Goal: Information Seeking & Learning: Learn about a topic

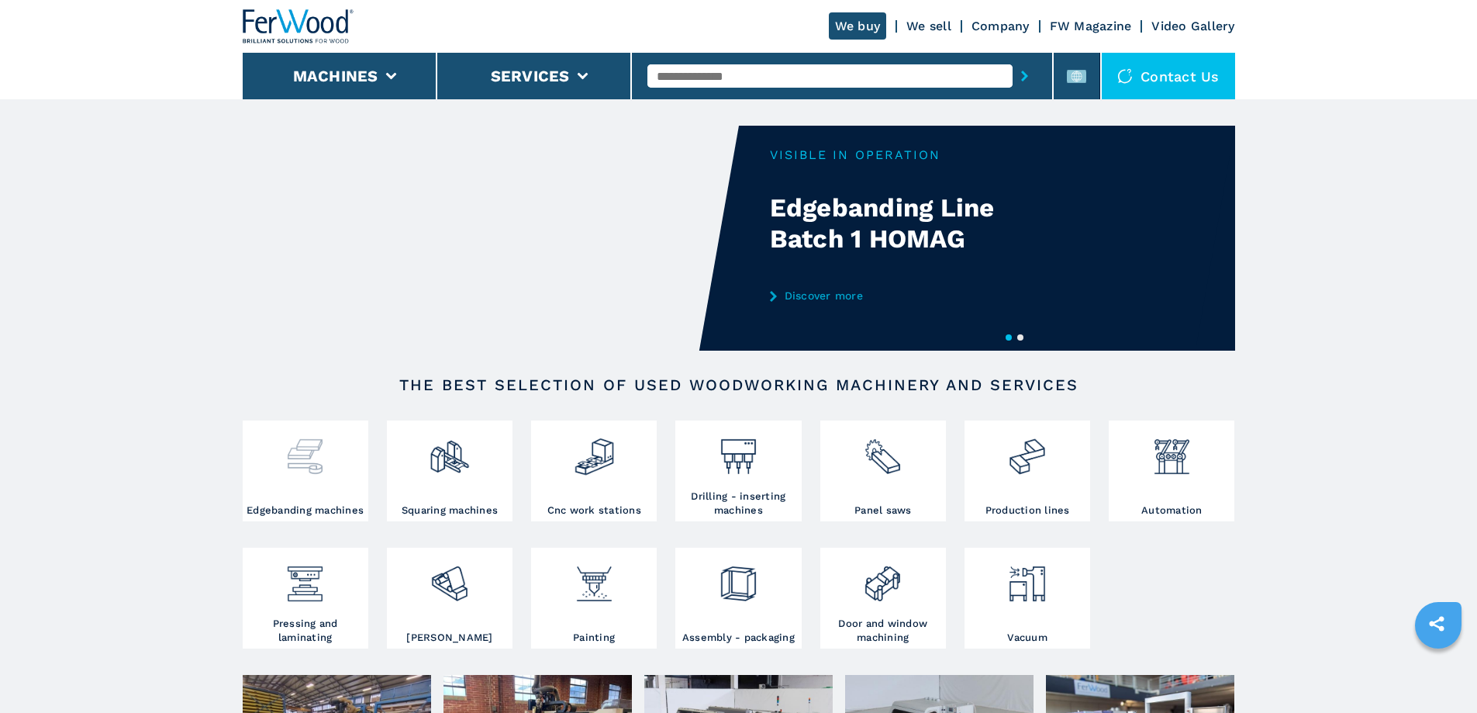
click at [292, 487] on div at bounding box center [306, 463] width 118 height 79
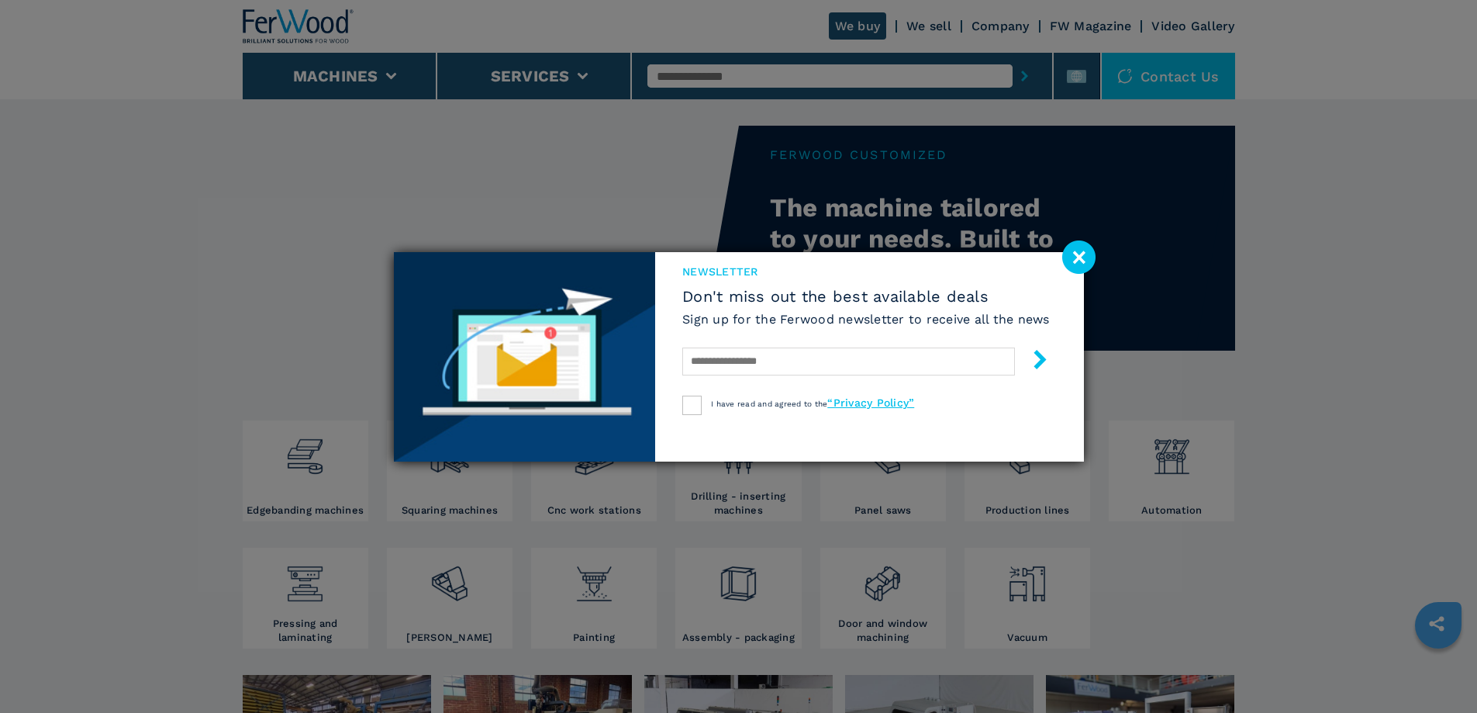
click at [1076, 254] on image at bounding box center [1078, 256] width 33 height 33
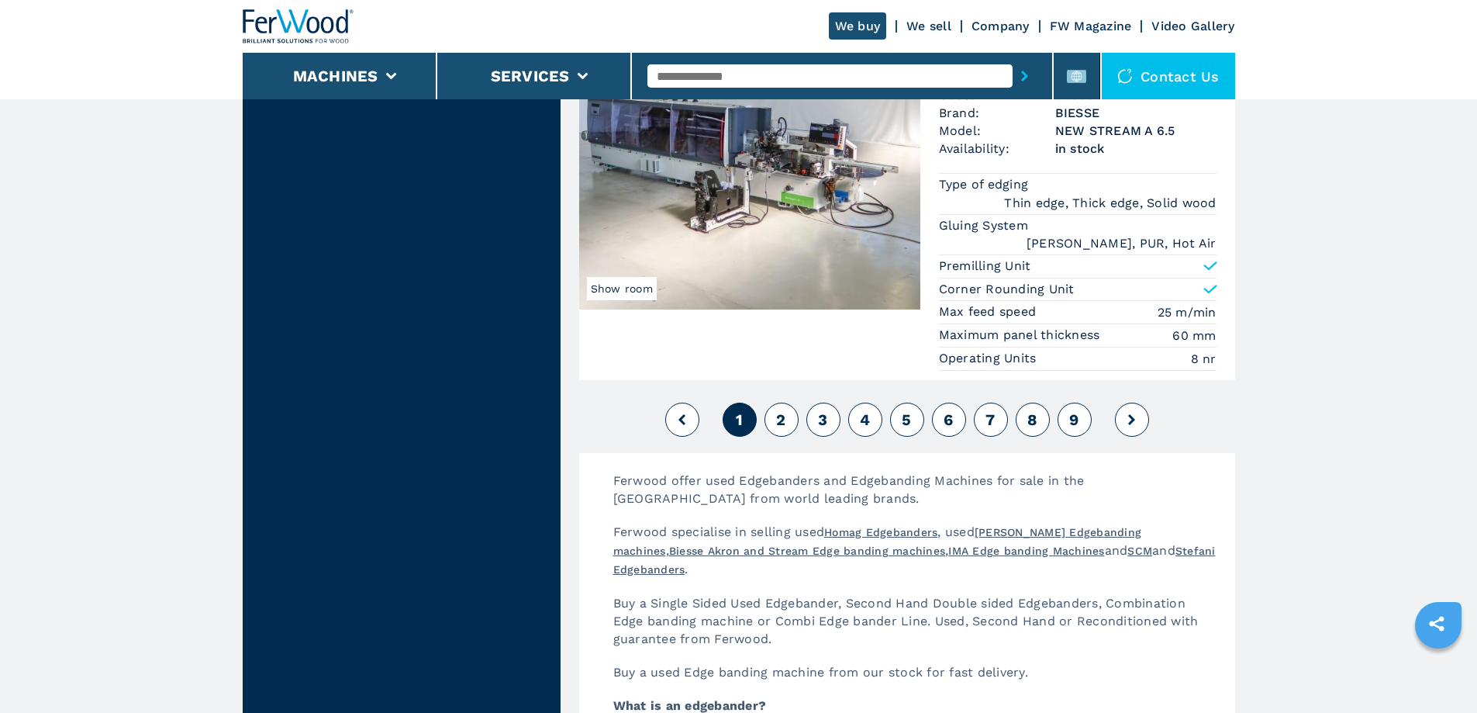
scroll to position [3954, 0]
click at [776, 412] on span "2" at bounding box center [780, 420] width 9 height 19
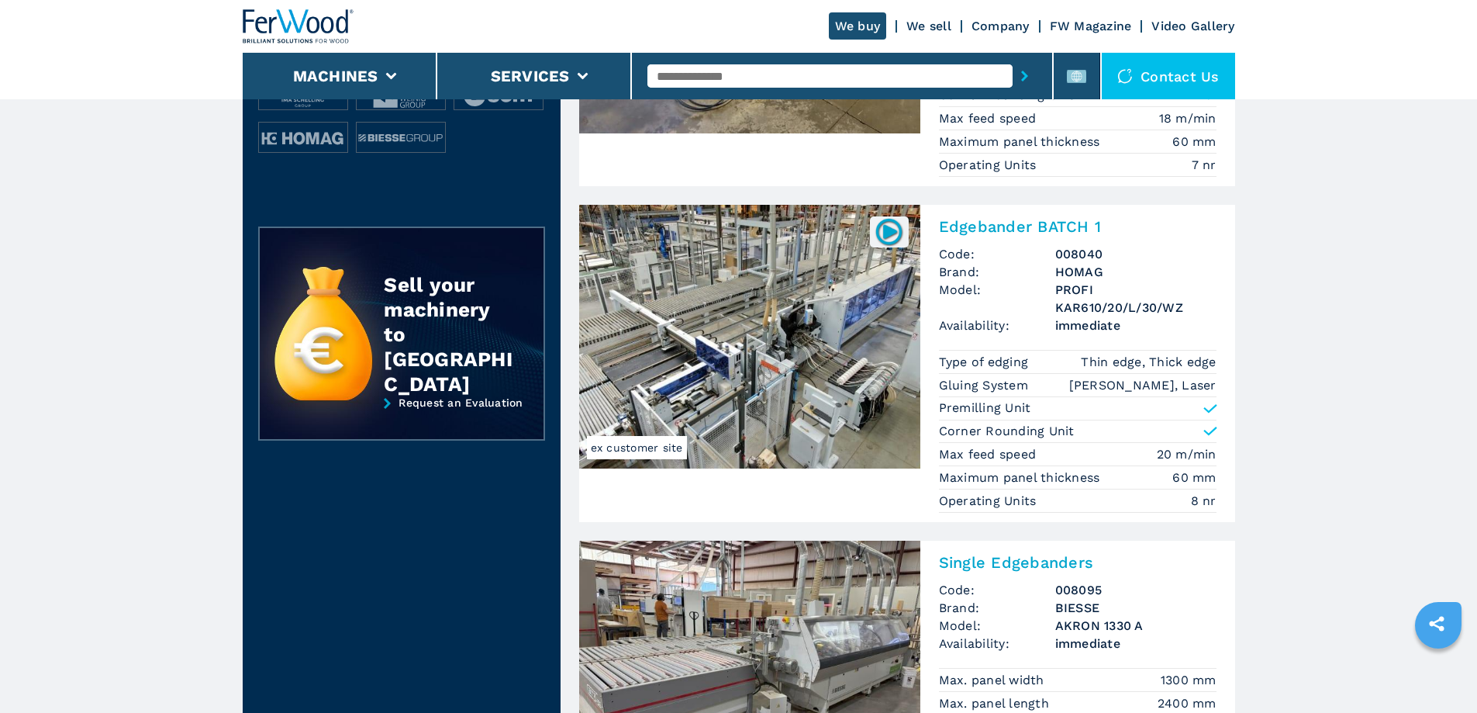
scroll to position [620, 0]
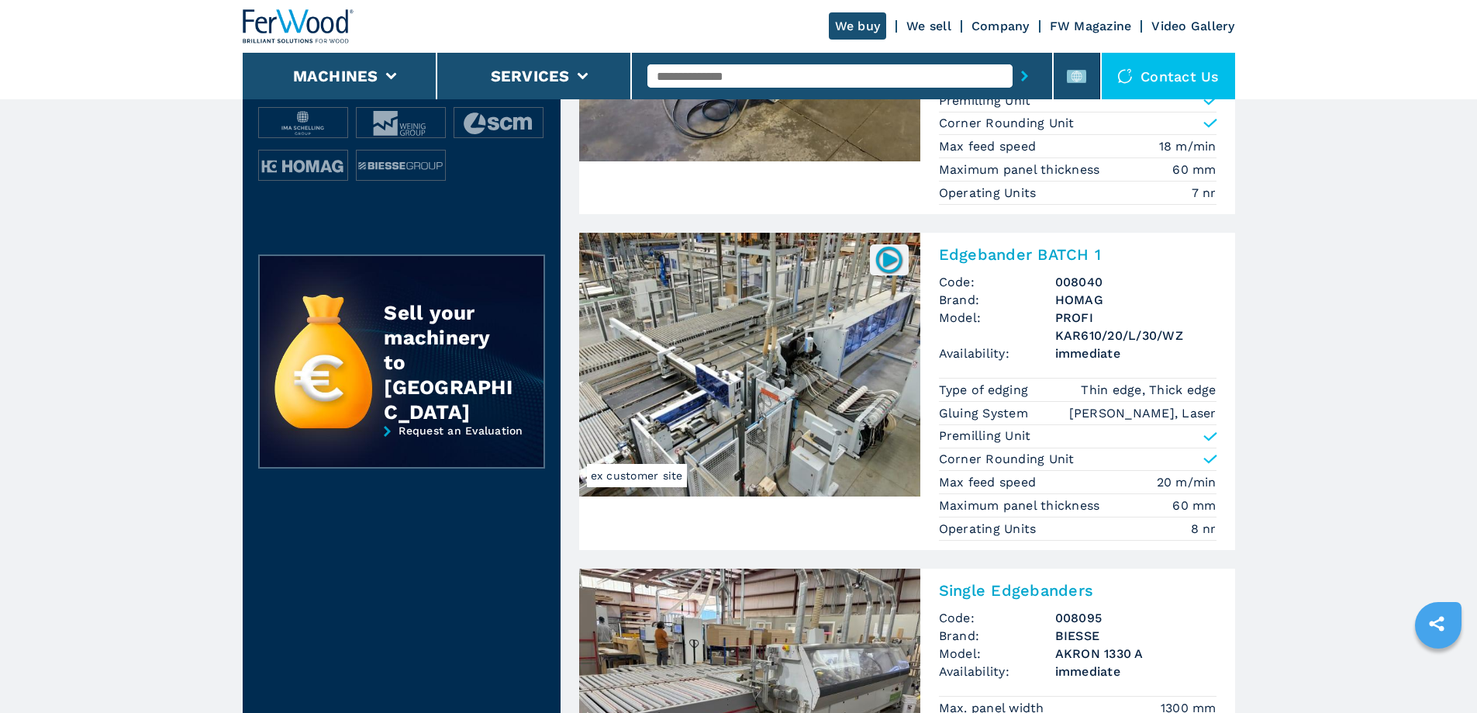
click at [1005, 250] on h2 "Edgebander BATCH 1" at bounding box center [1078, 254] width 278 height 19
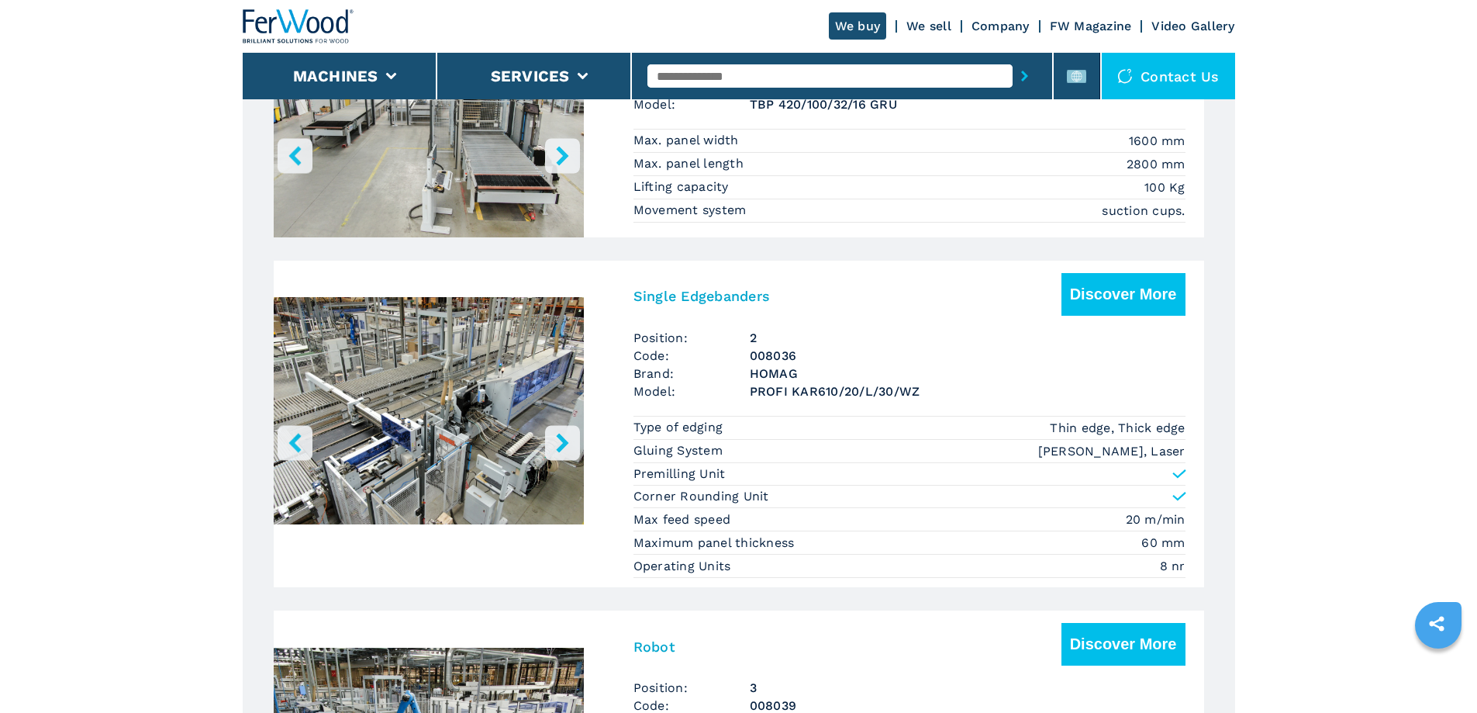
scroll to position [1086, 0]
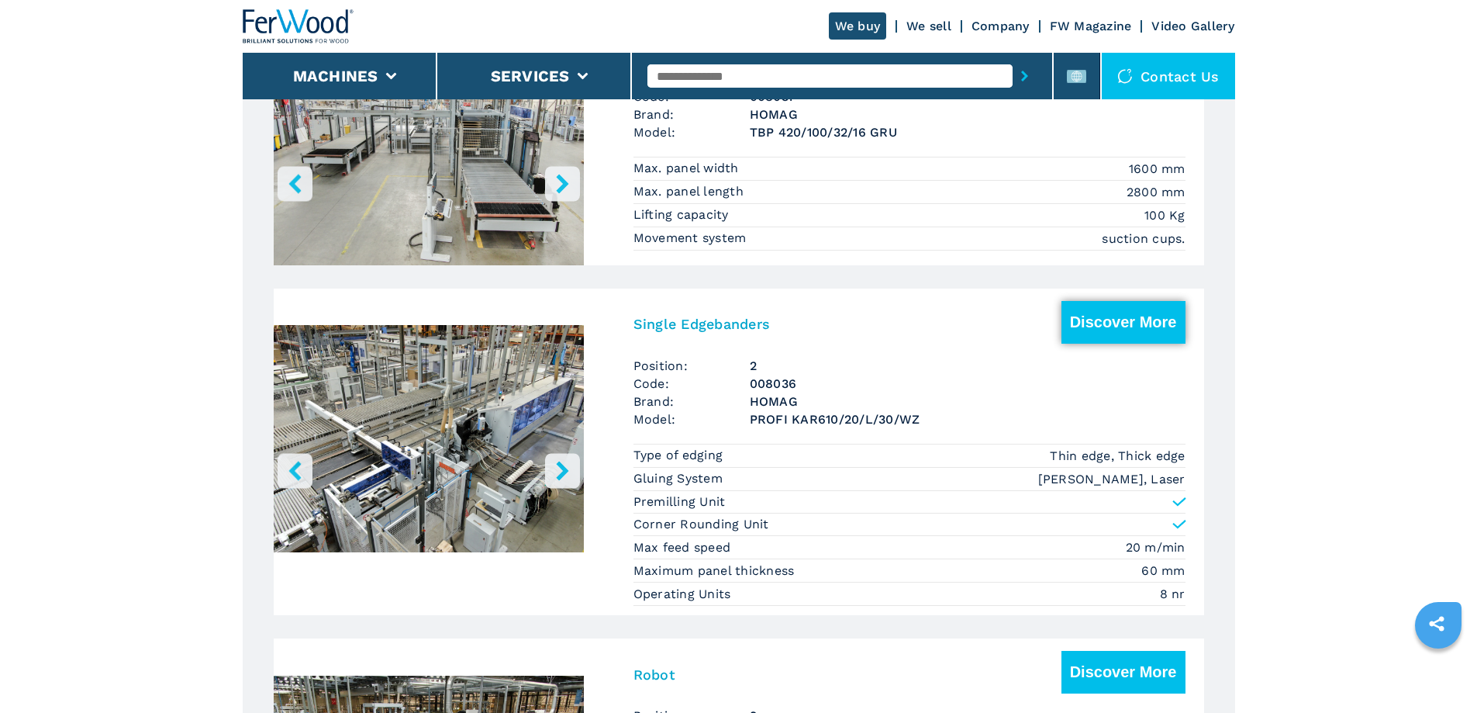
click at [1093, 336] on button "Discover More" at bounding box center [1123, 322] width 124 height 43
click at [474, 426] on img "Go to Slide 1" at bounding box center [429, 441] width 310 height 291
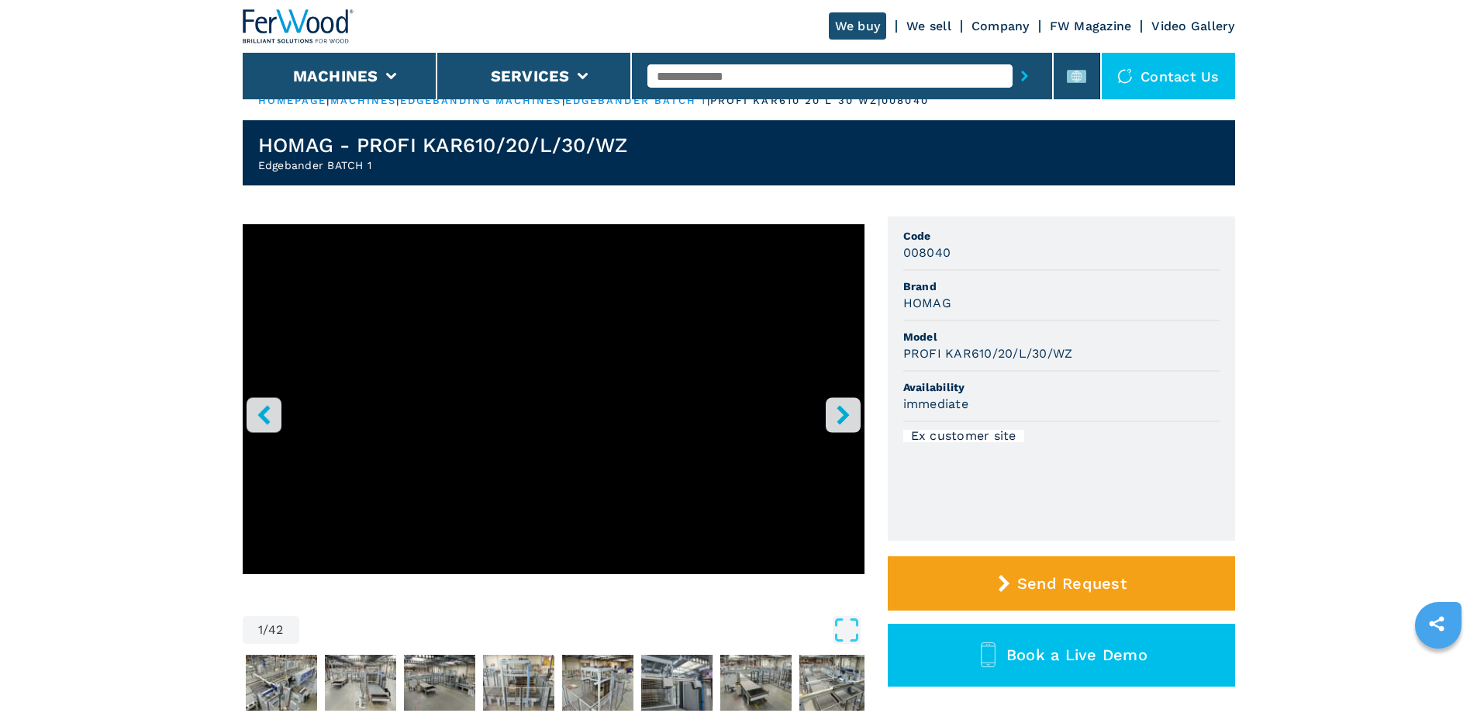
scroll to position [0, 0]
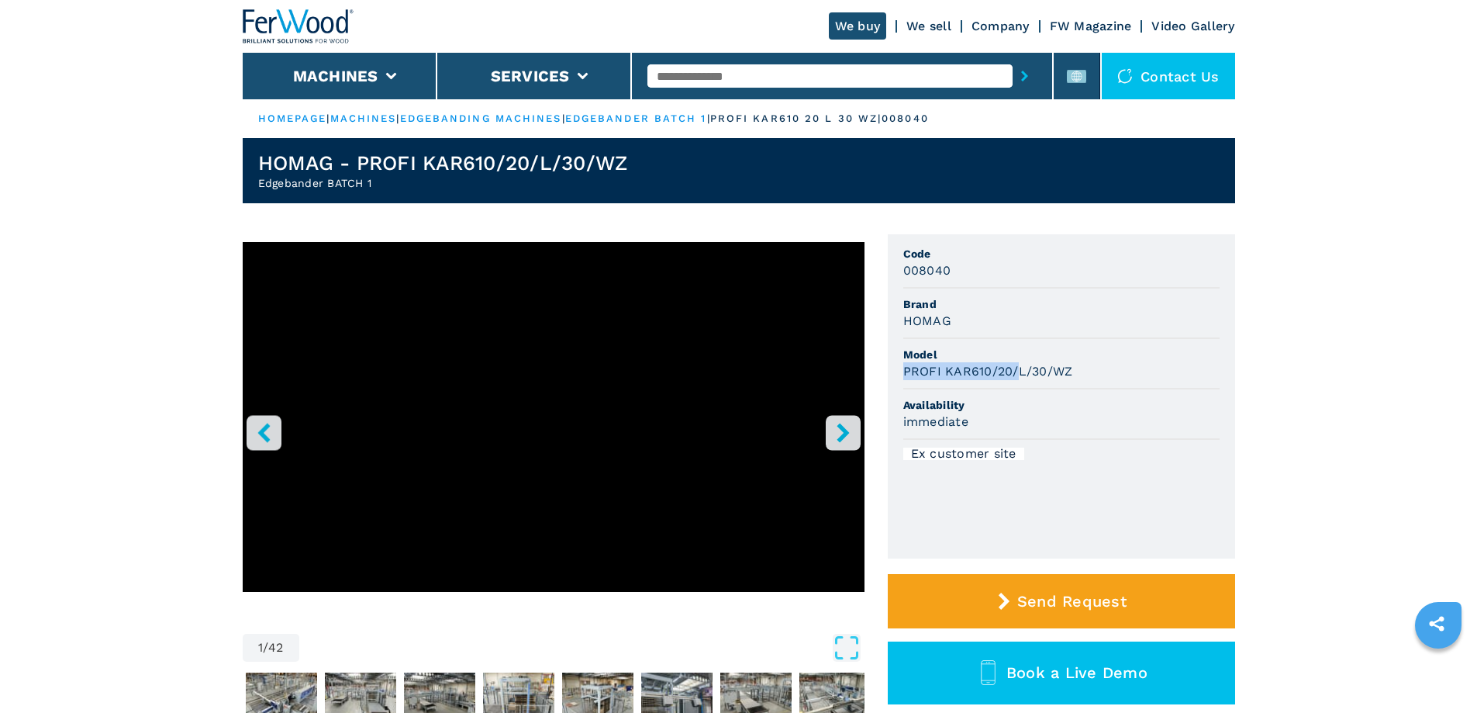
drag, startPoint x: 903, startPoint y: 368, endPoint x: 1016, endPoint y: 380, distance: 113.9
click at [1016, 380] on li "Model PROFI KAR610/20/L/30/WZ" at bounding box center [1061, 364] width 316 height 50
copy h3 "PROFI KAR610/20/"
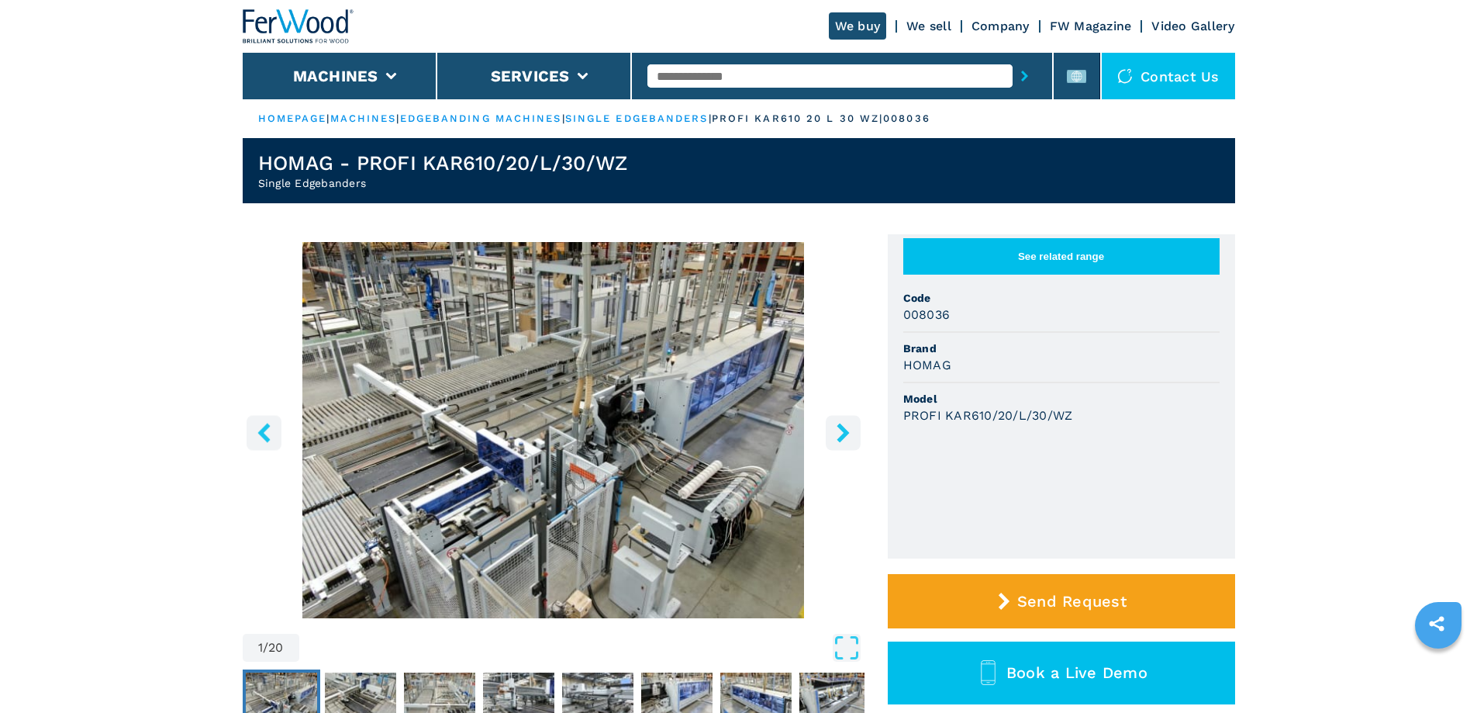
click at [845, 433] on icon "right-button" at bounding box center [843, 432] width 12 height 19
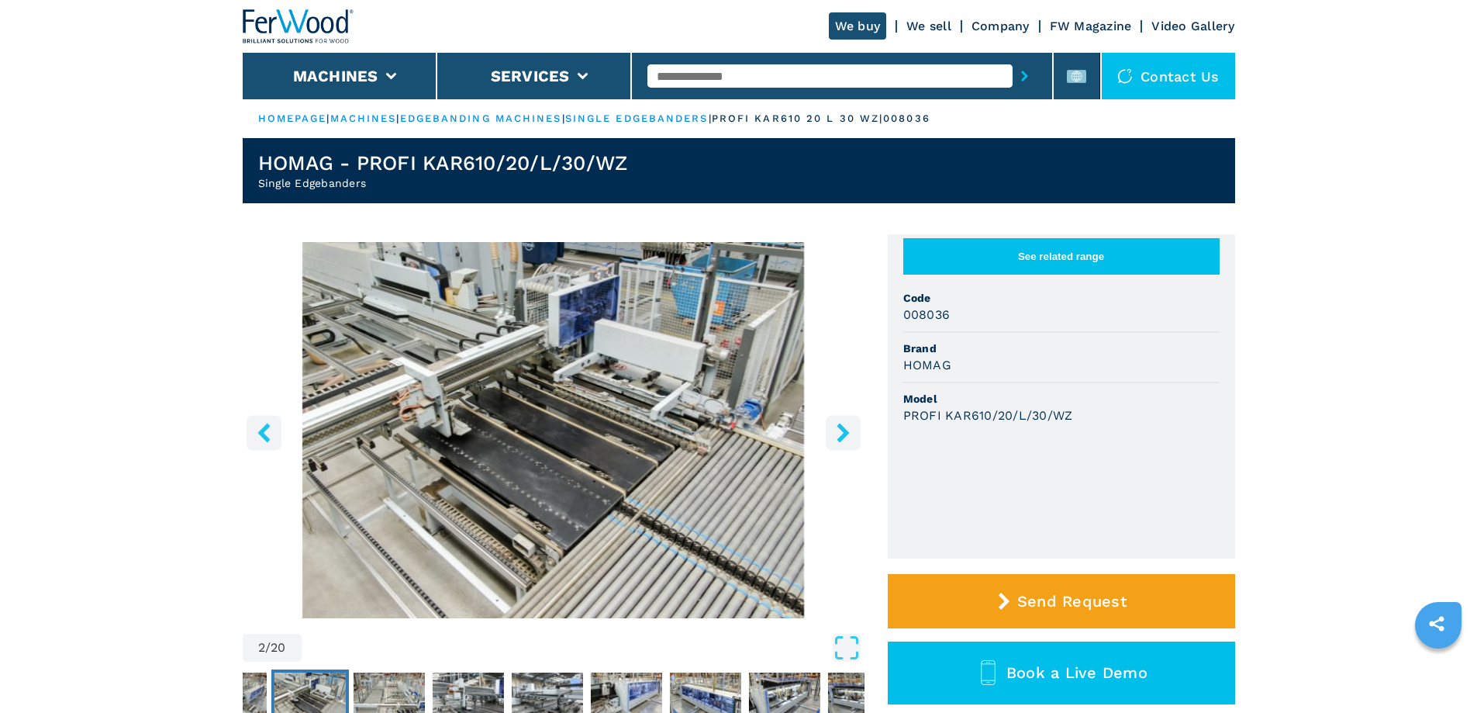
click at [845, 433] on icon "right-button" at bounding box center [843, 432] width 12 height 19
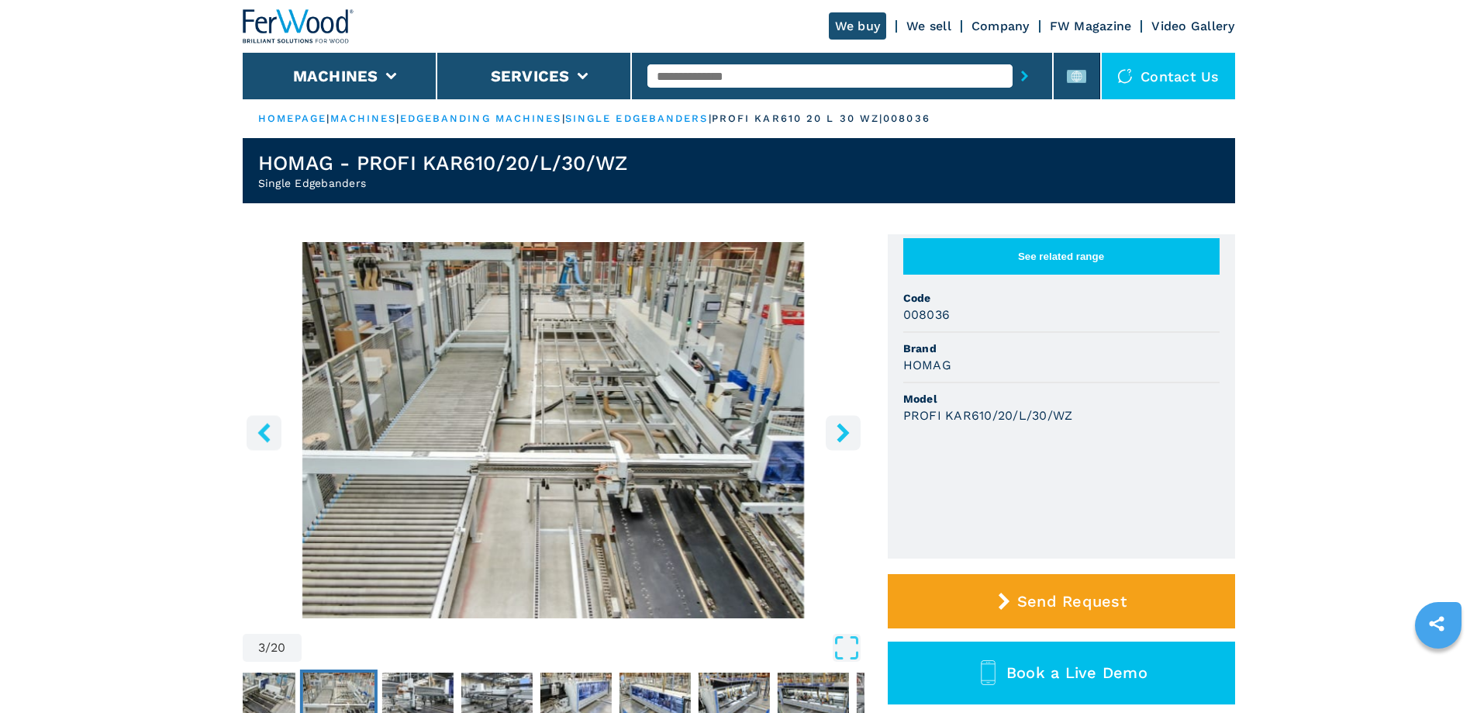
click at [845, 433] on icon "right-button" at bounding box center [843, 432] width 12 height 19
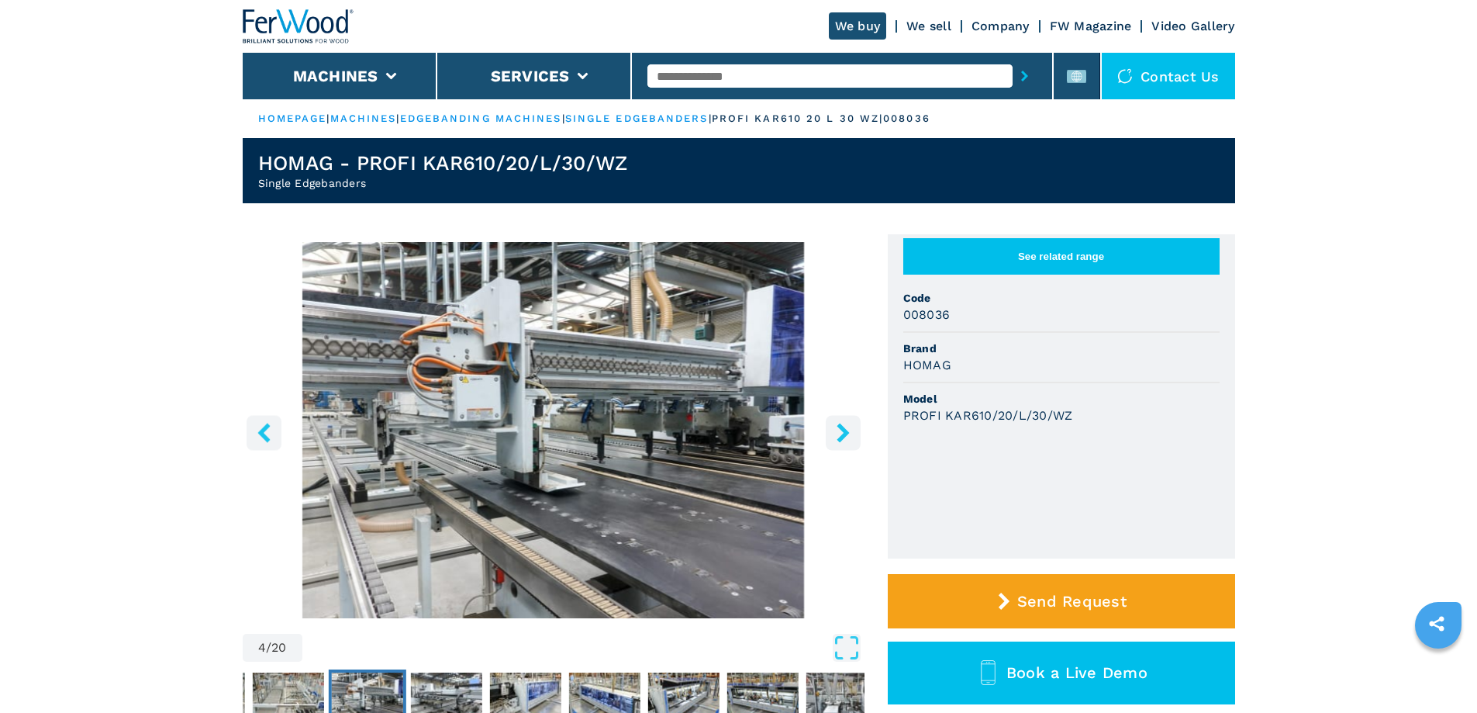
click at [845, 433] on icon "right-button" at bounding box center [843, 432] width 12 height 19
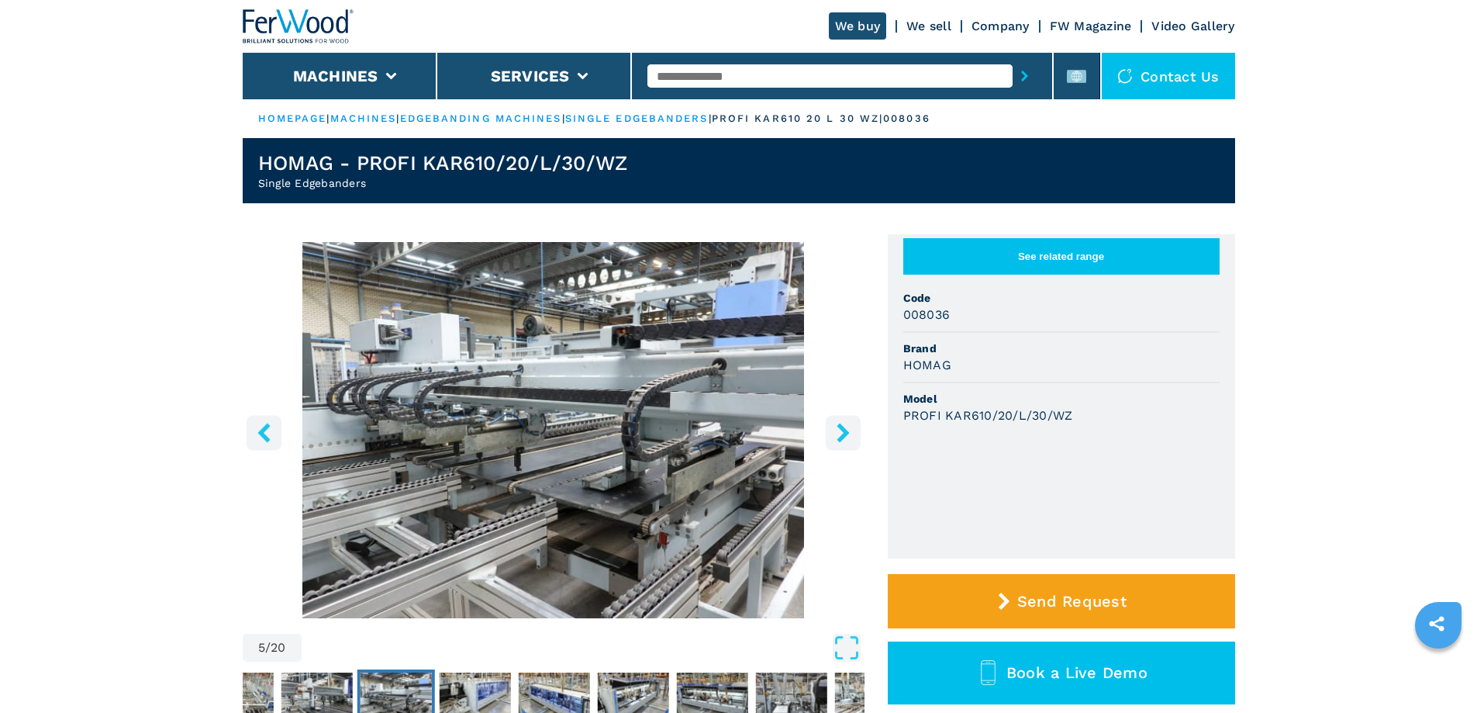
click at [844, 433] on icon "right-button" at bounding box center [843, 432] width 12 height 19
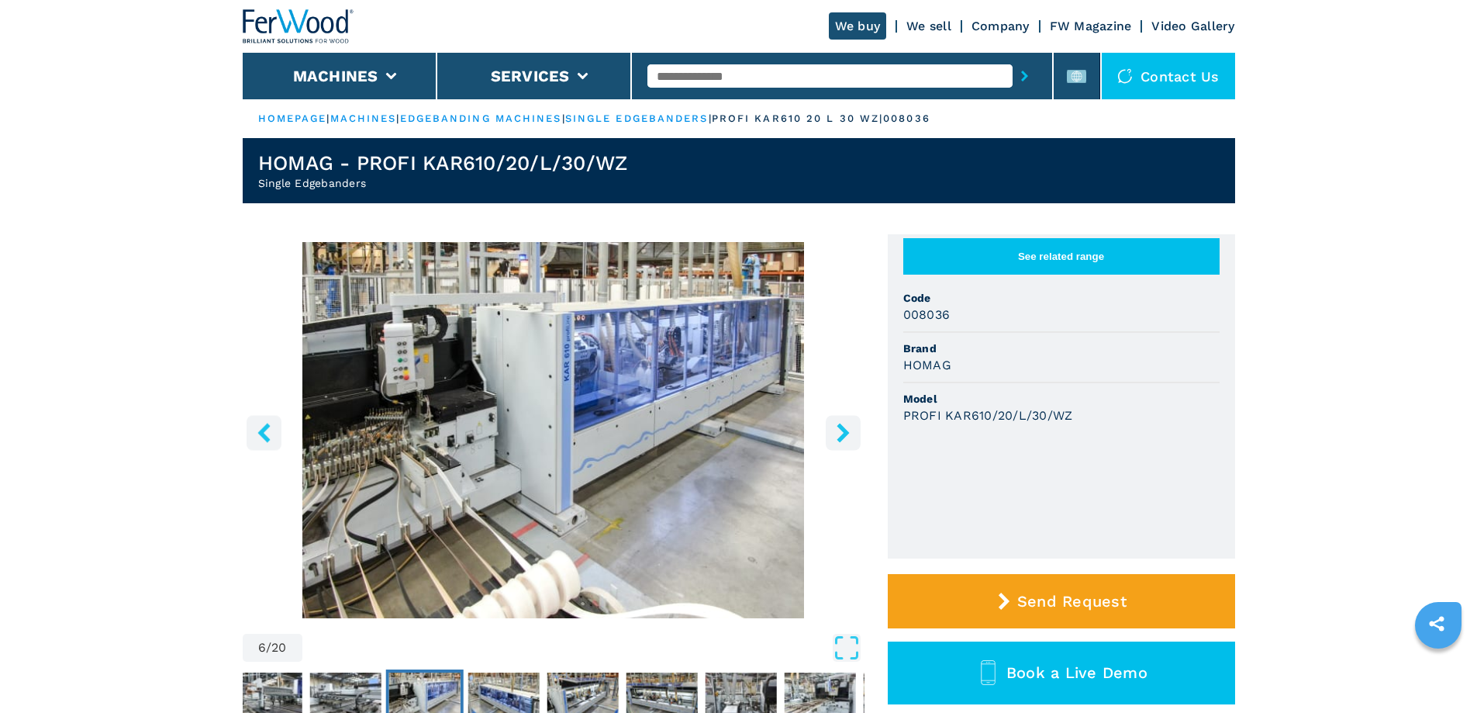
click at [844, 433] on icon "right-button" at bounding box center [843, 432] width 12 height 19
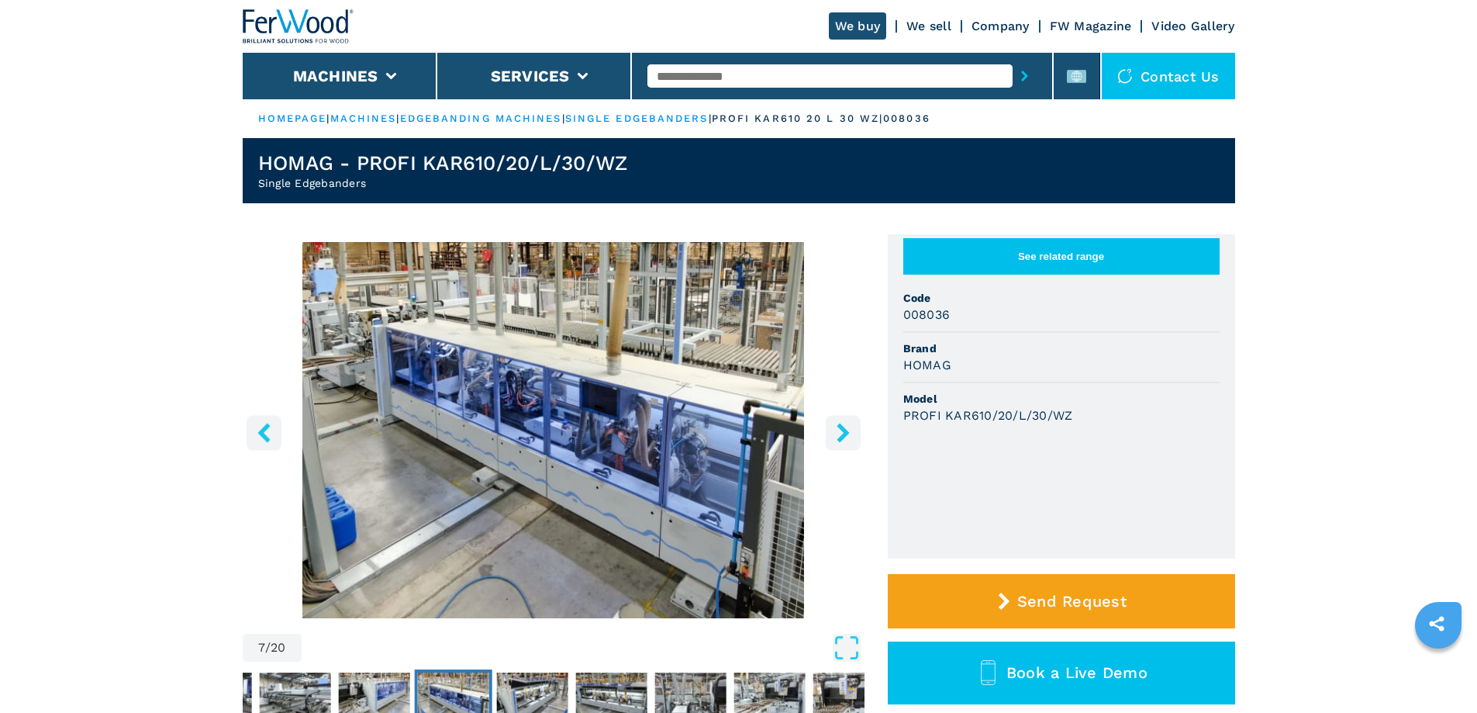
click at [844, 433] on icon "right-button" at bounding box center [843, 432] width 12 height 19
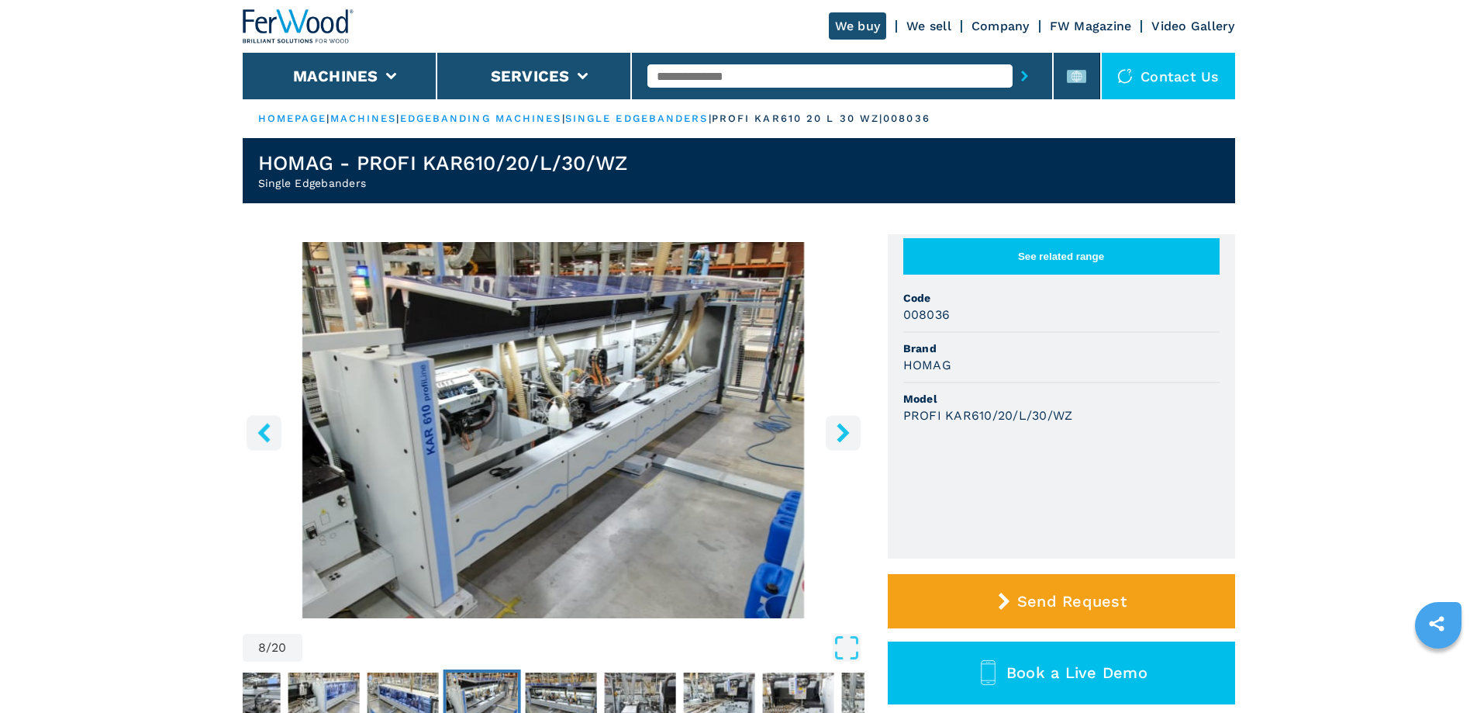
click at [844, 433] on icon "right-button" at bounding box center [843, 432] width 12 height 19
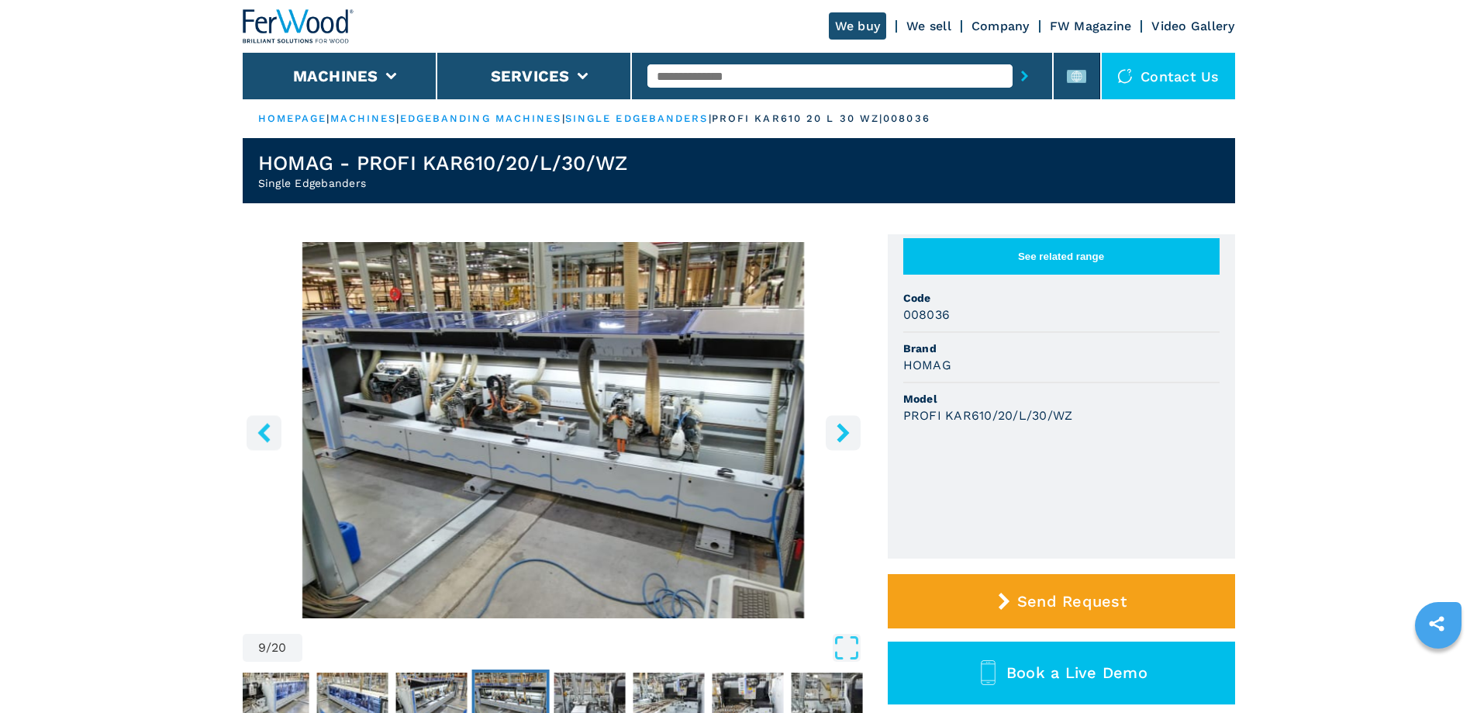
click at [844, 433] on icon "right-button" at bounding box center [843, 432] width 12 height 19
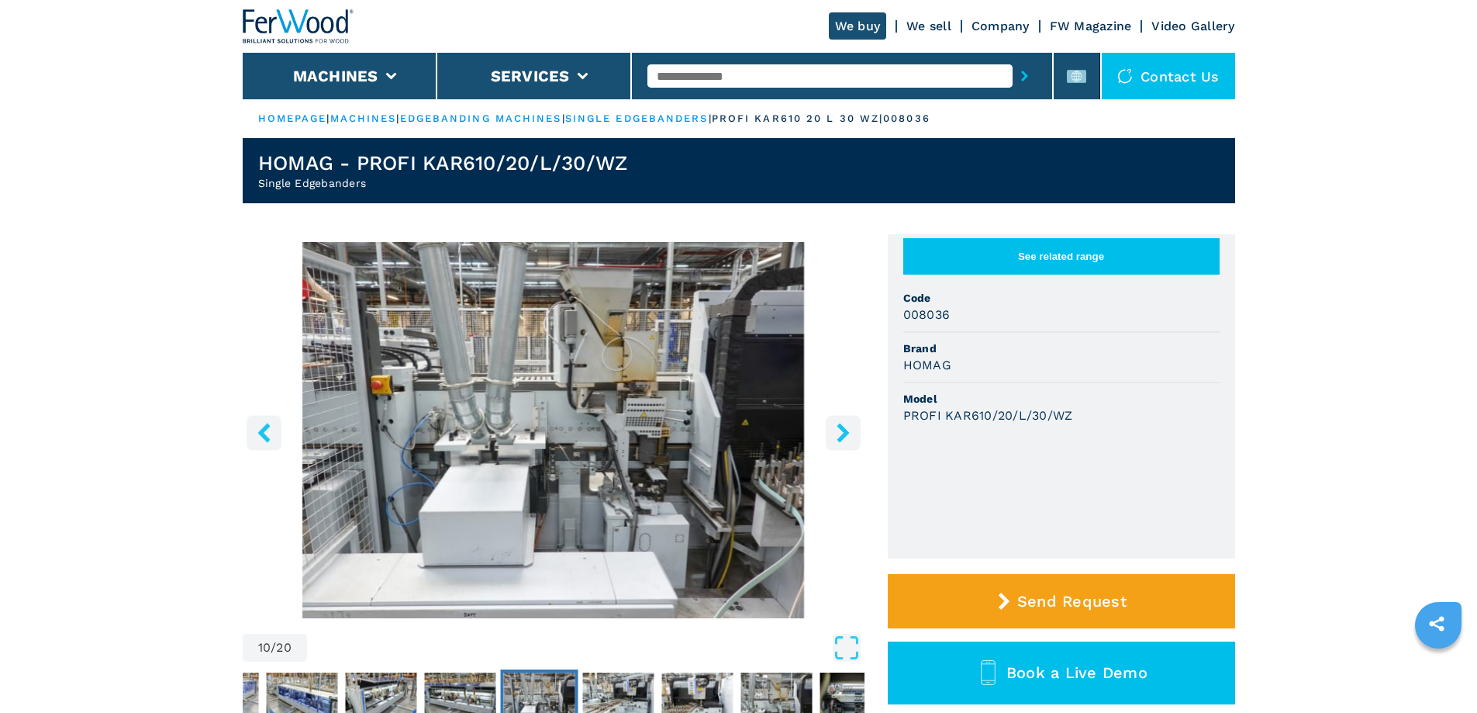
click at [844, 433] on icon "right-button" at bounding box center [843, 432] width 12 height 19
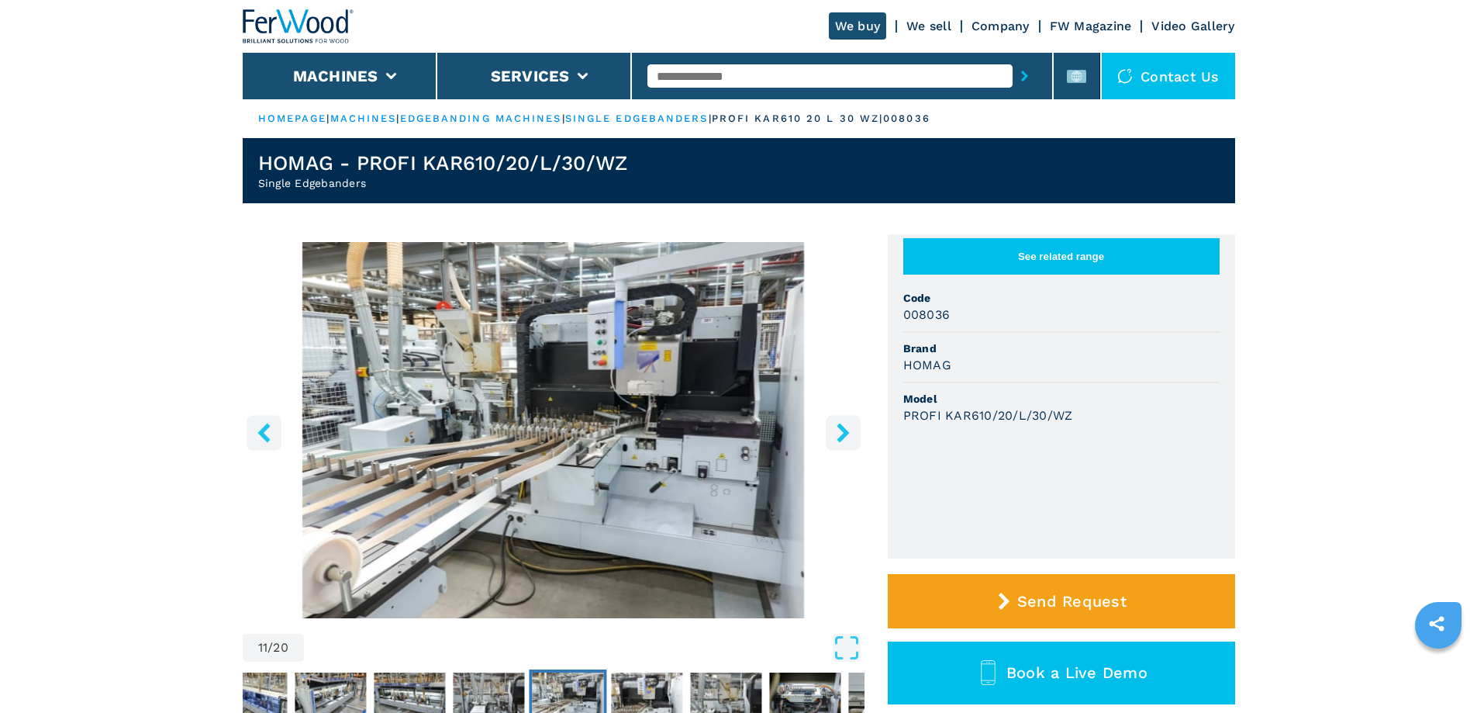
click at [844, 433] on icon "right-button" at bounding box center [843, 432] width 12 height 19
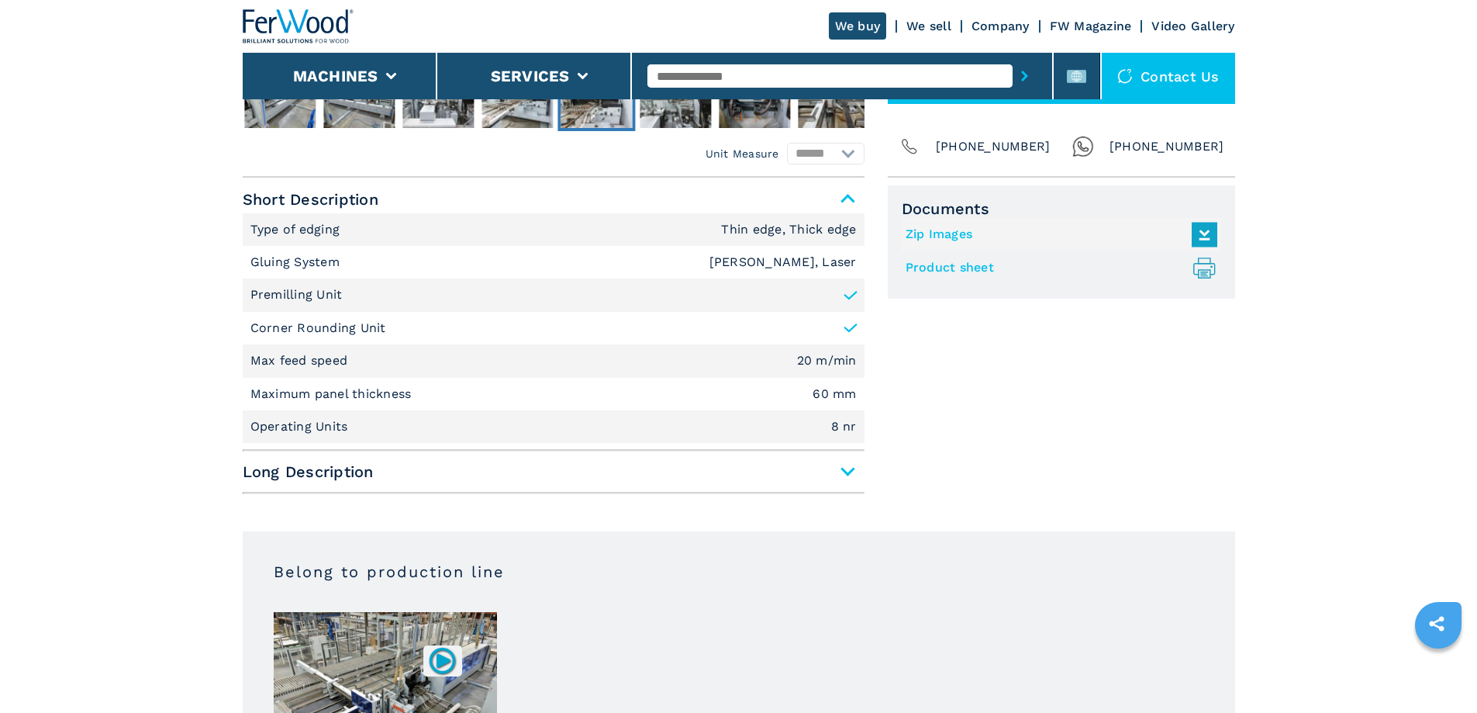
scroll to position [620, 0]
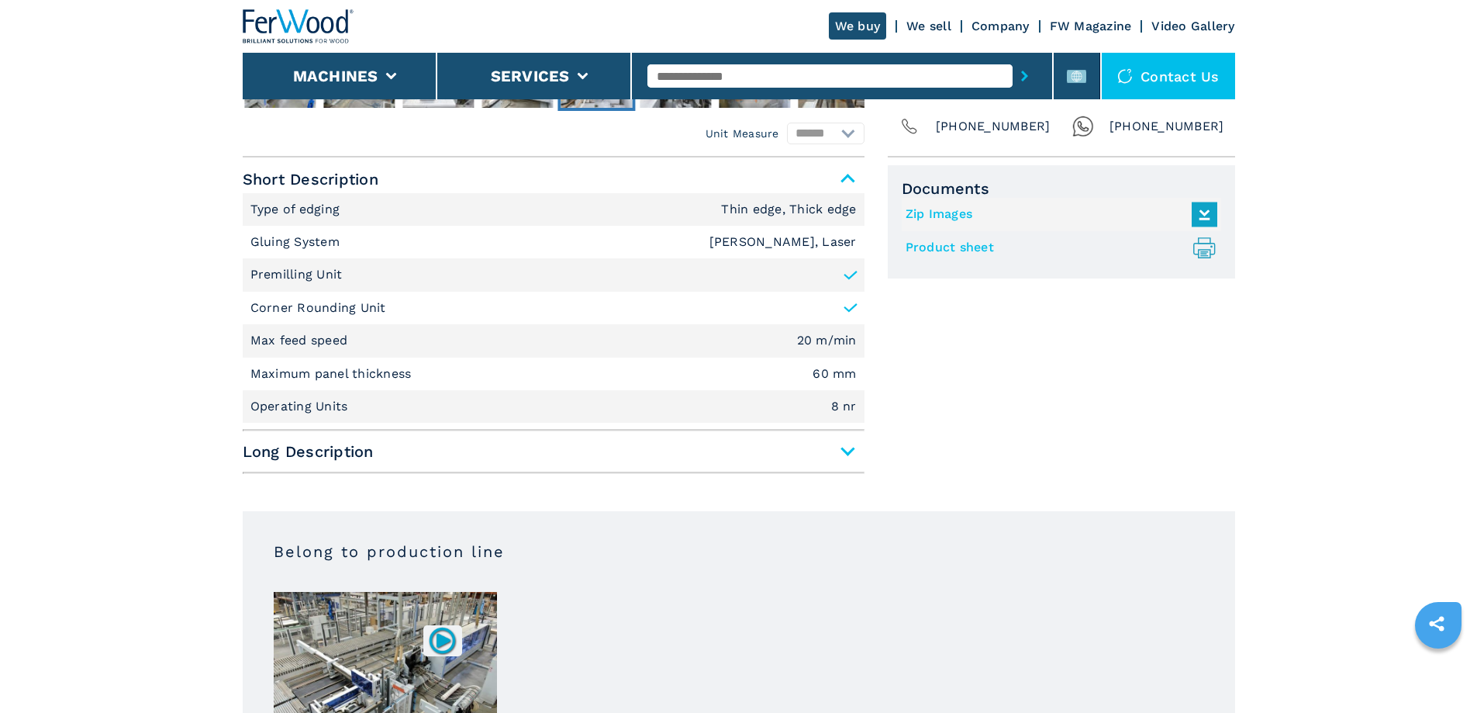
click at [844, 446] on span "Long Description" at bounding box center [554, 451] width 622 height 28
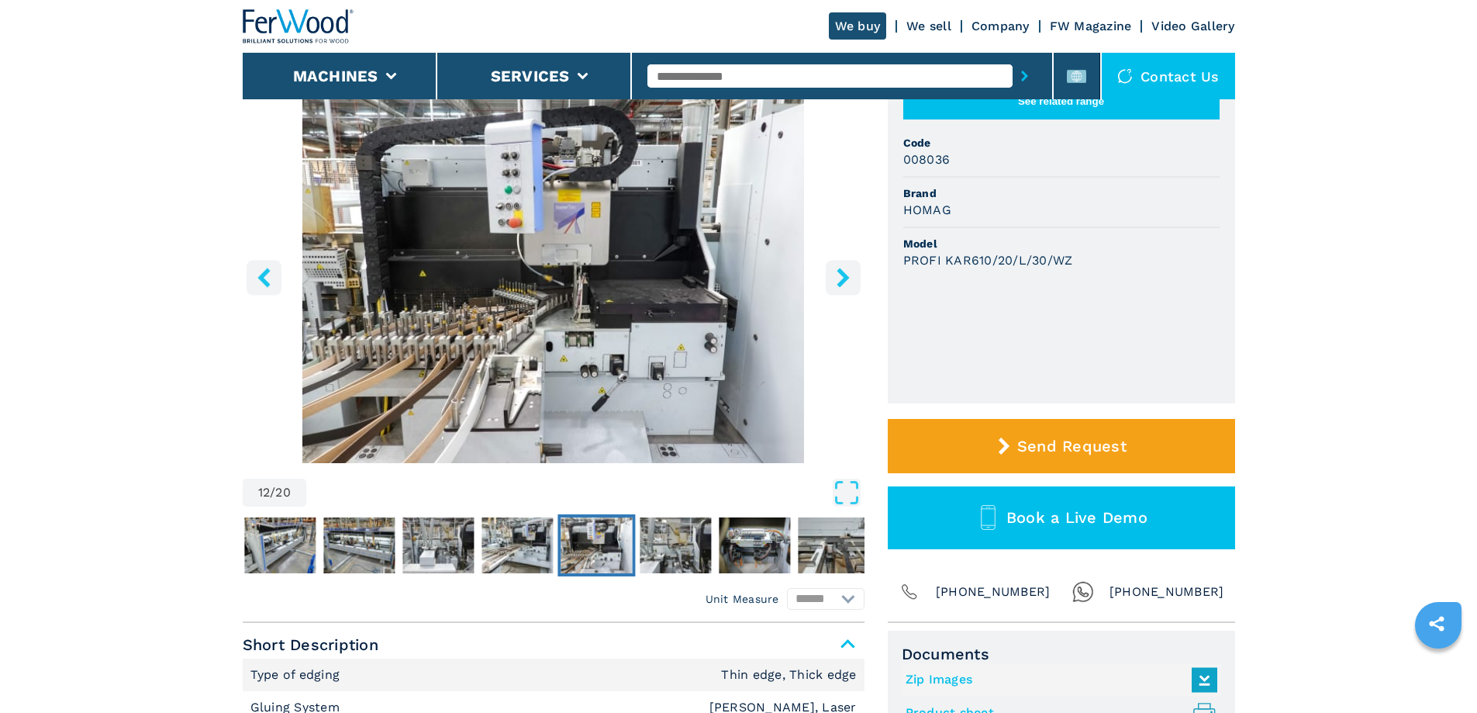
scroll to position [0, 0]
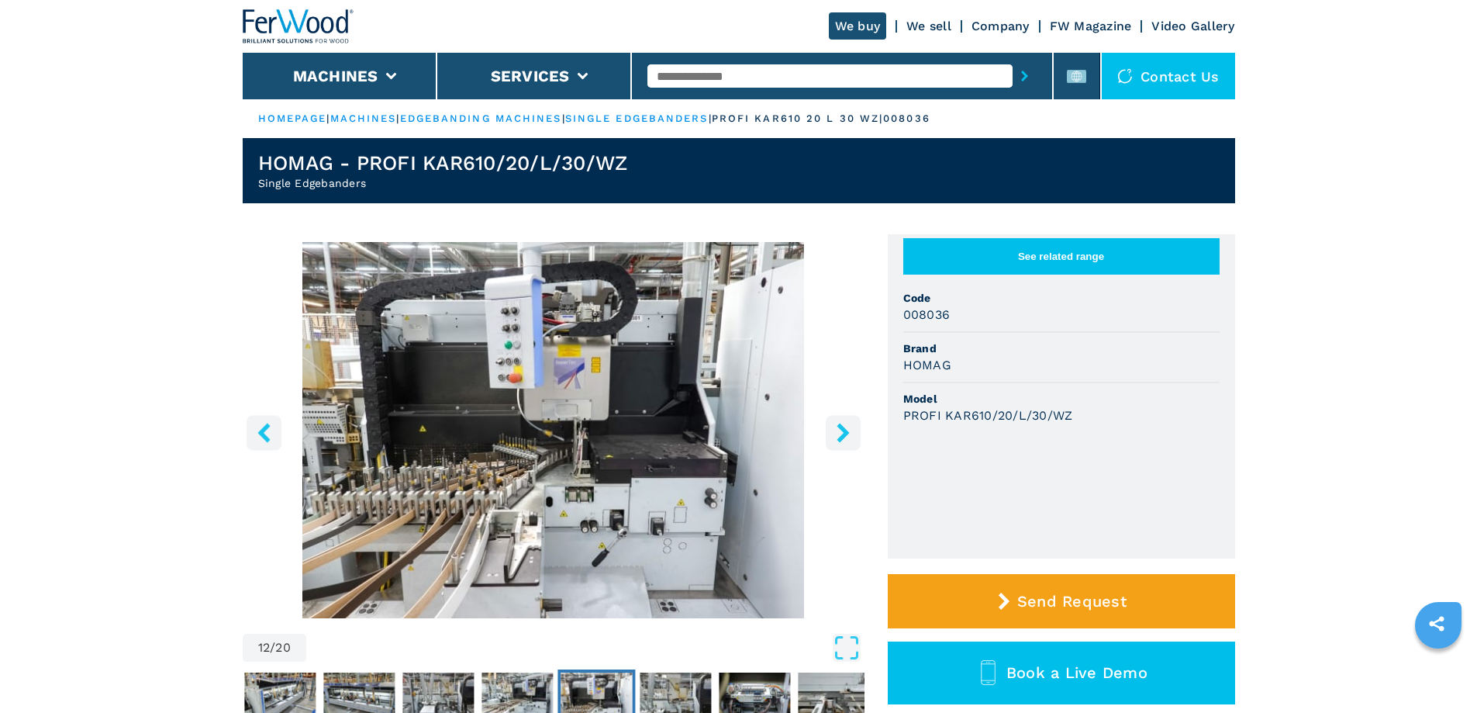
click at [269, 427] on icon "left-button" at bounding box center [263, 432] width 19 height 19
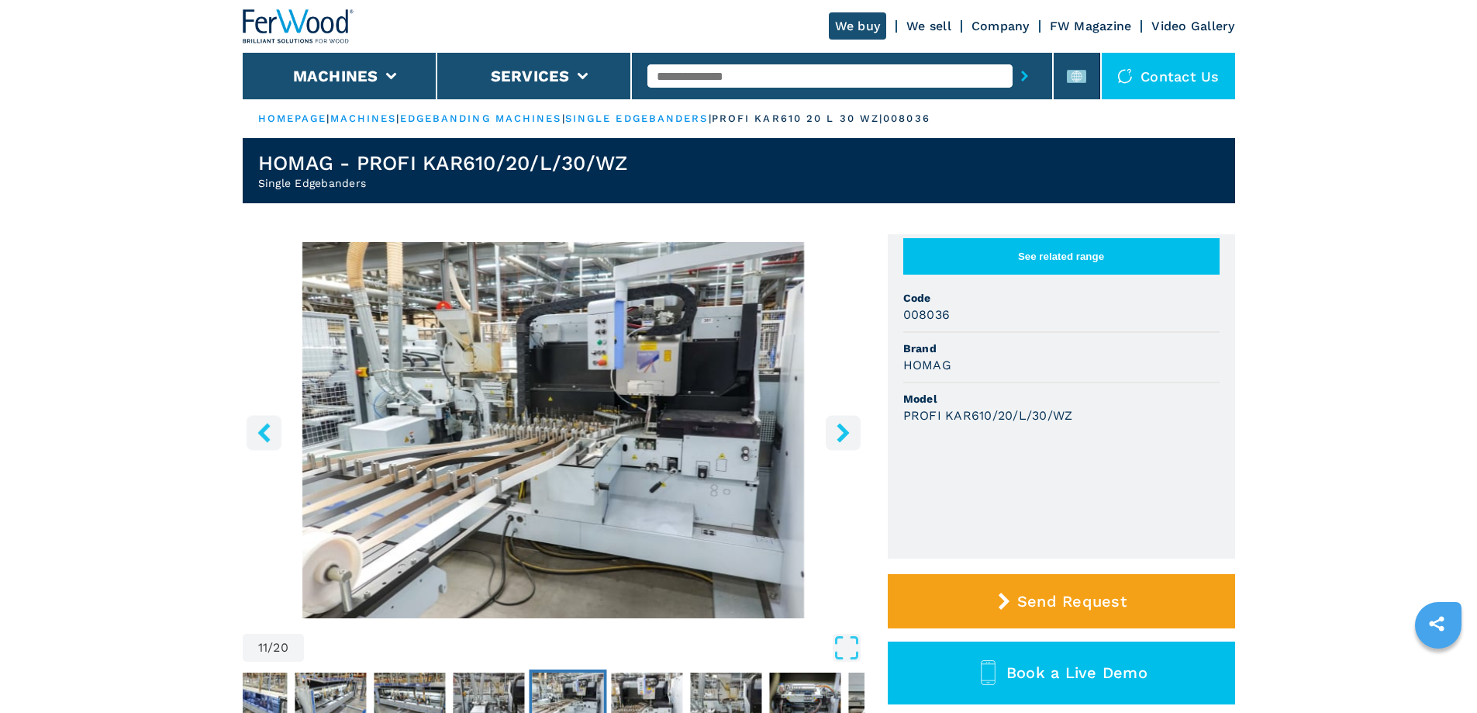
click at [269, 427] on icon "left-button" at bounding box center [263, 432] width 19 height 19
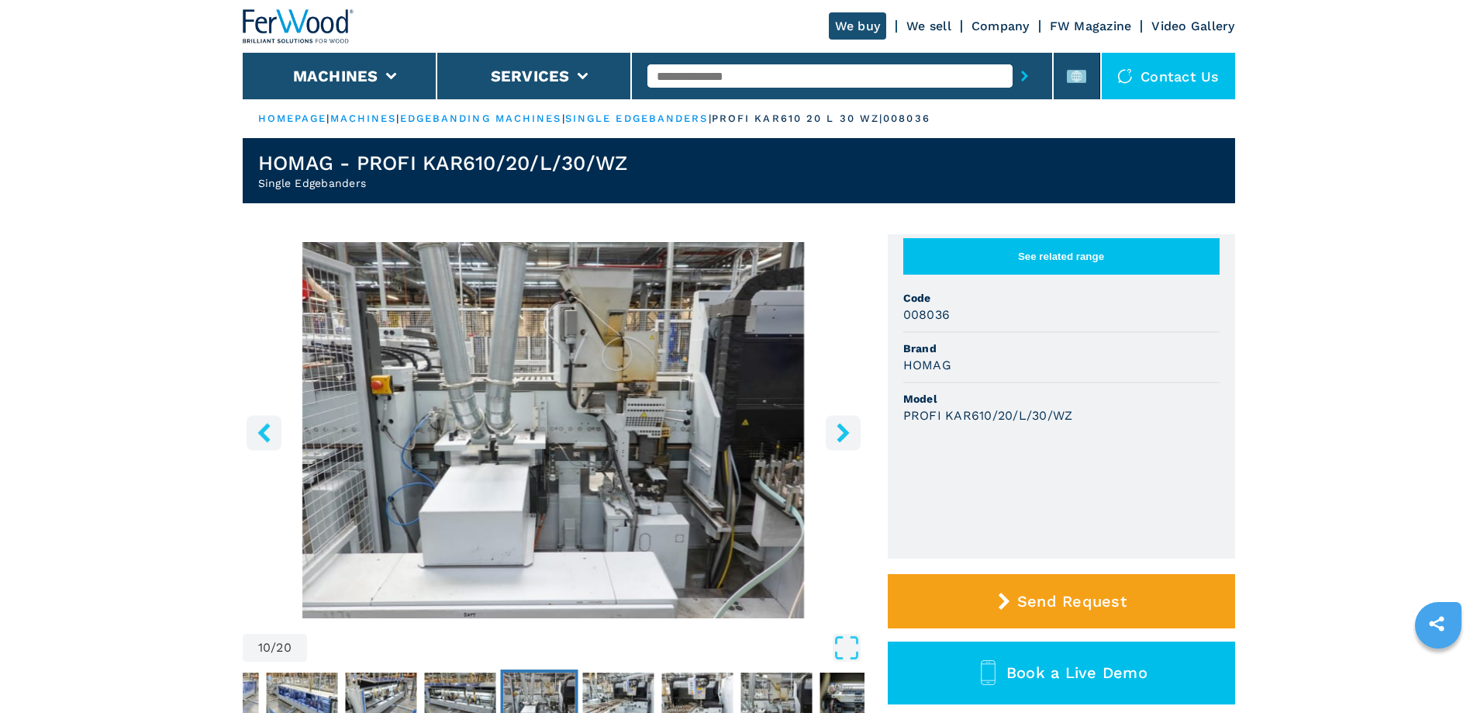
click at [268, 428] on icon "left-button" at bounding box center [263, 432] width 19 height 19
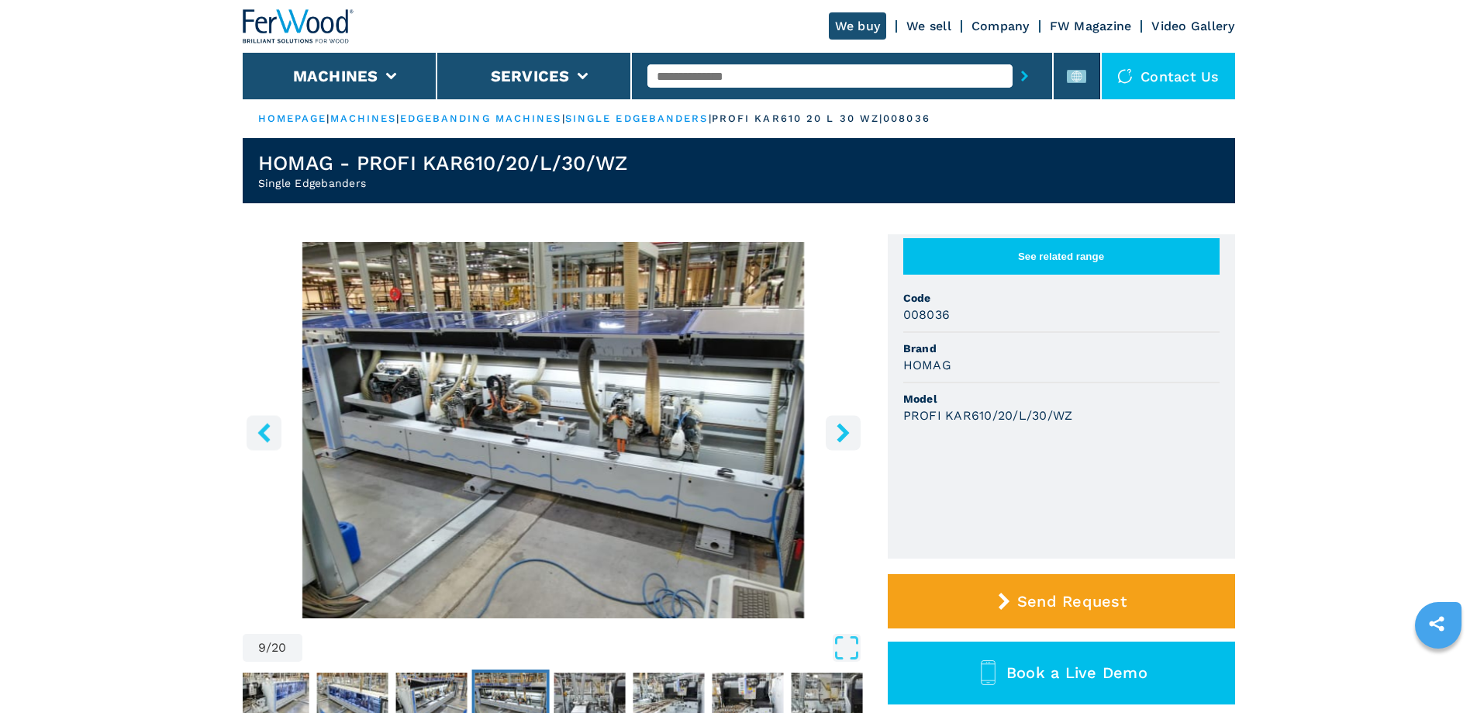
click at [268, 428] on icon "left-button" at bounding box center [263, 432] width 19 height 19
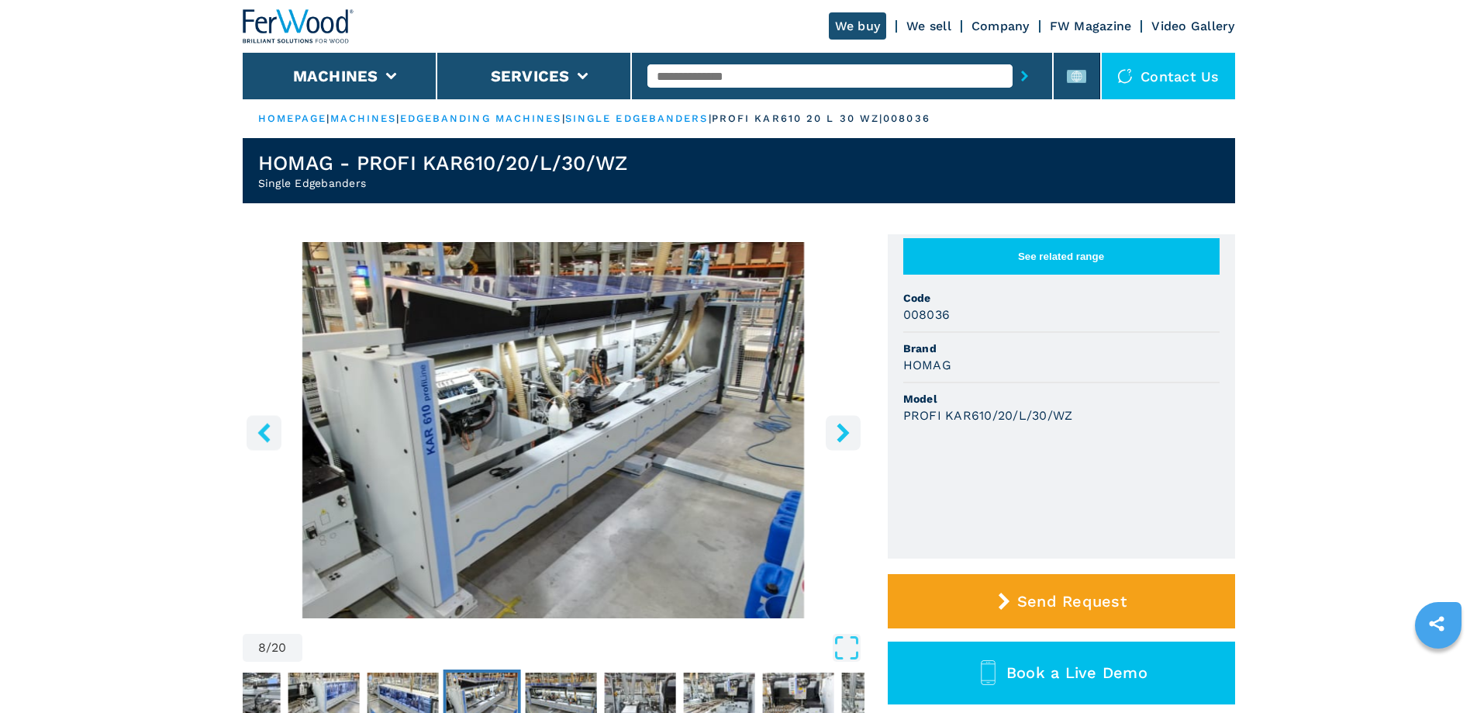
click at [268, 429] on icon "left-button" at bounding box center [263, 432] width 19 height 19
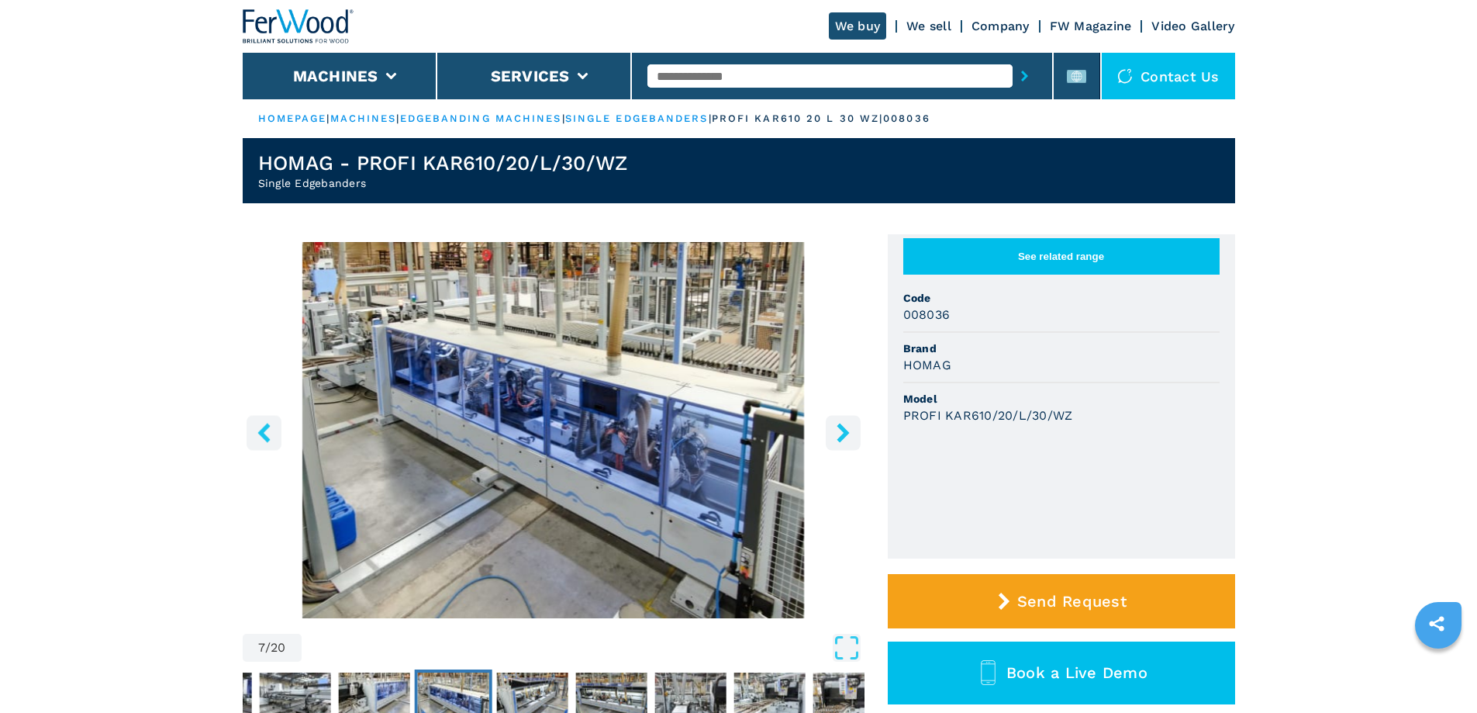
click at [268, 429] on icon "left-button" at bounding box center [263, 432] width 19 height 19
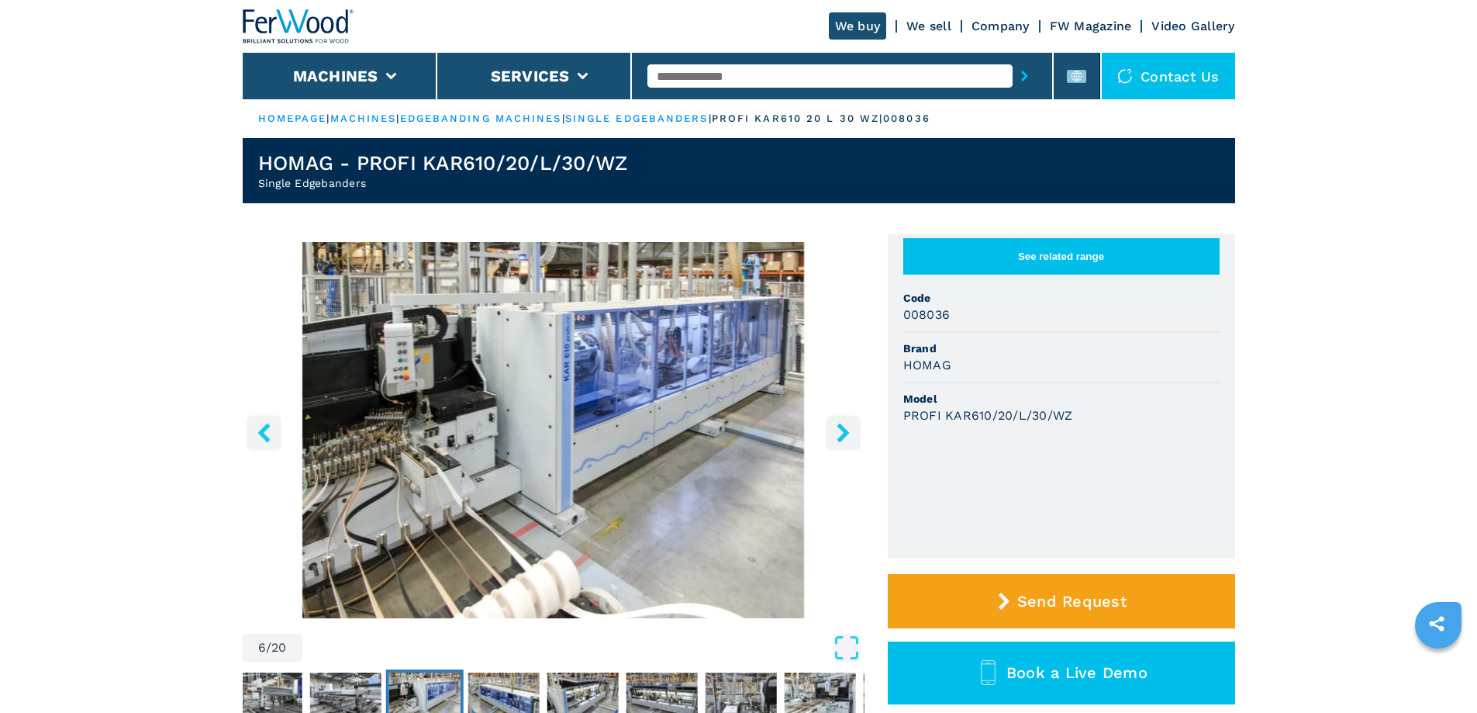
click at [268, 429] on icon "left-button" at bounding box center [263, 432] width 19 height 19
